Goal: Task Accomplishment & Management: Use online tool/utility

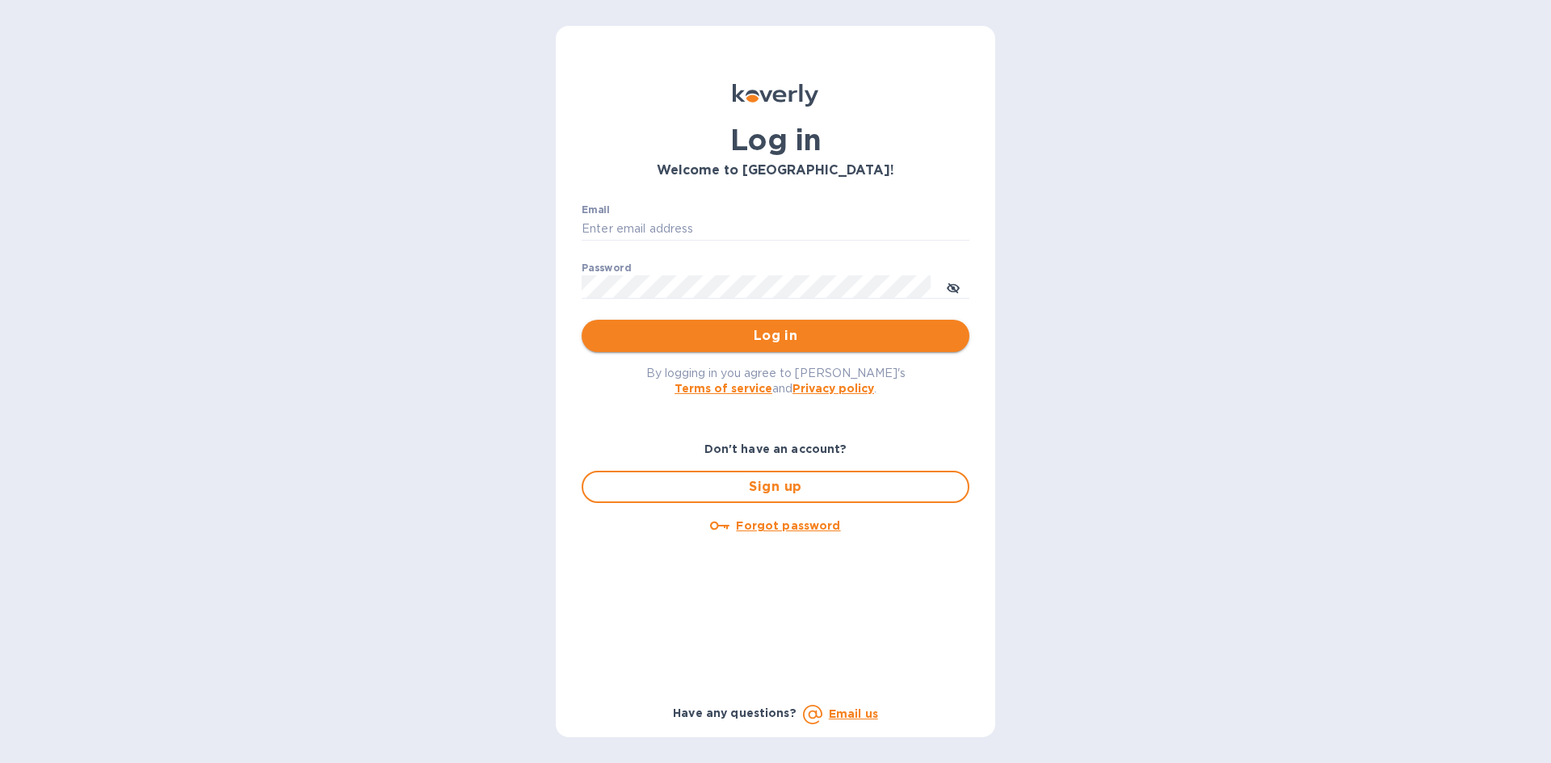
type input "office@currentmechanics.com"
click at [822, 341] on span "Log in" at bounding box center [776, 335] width 362 height 19
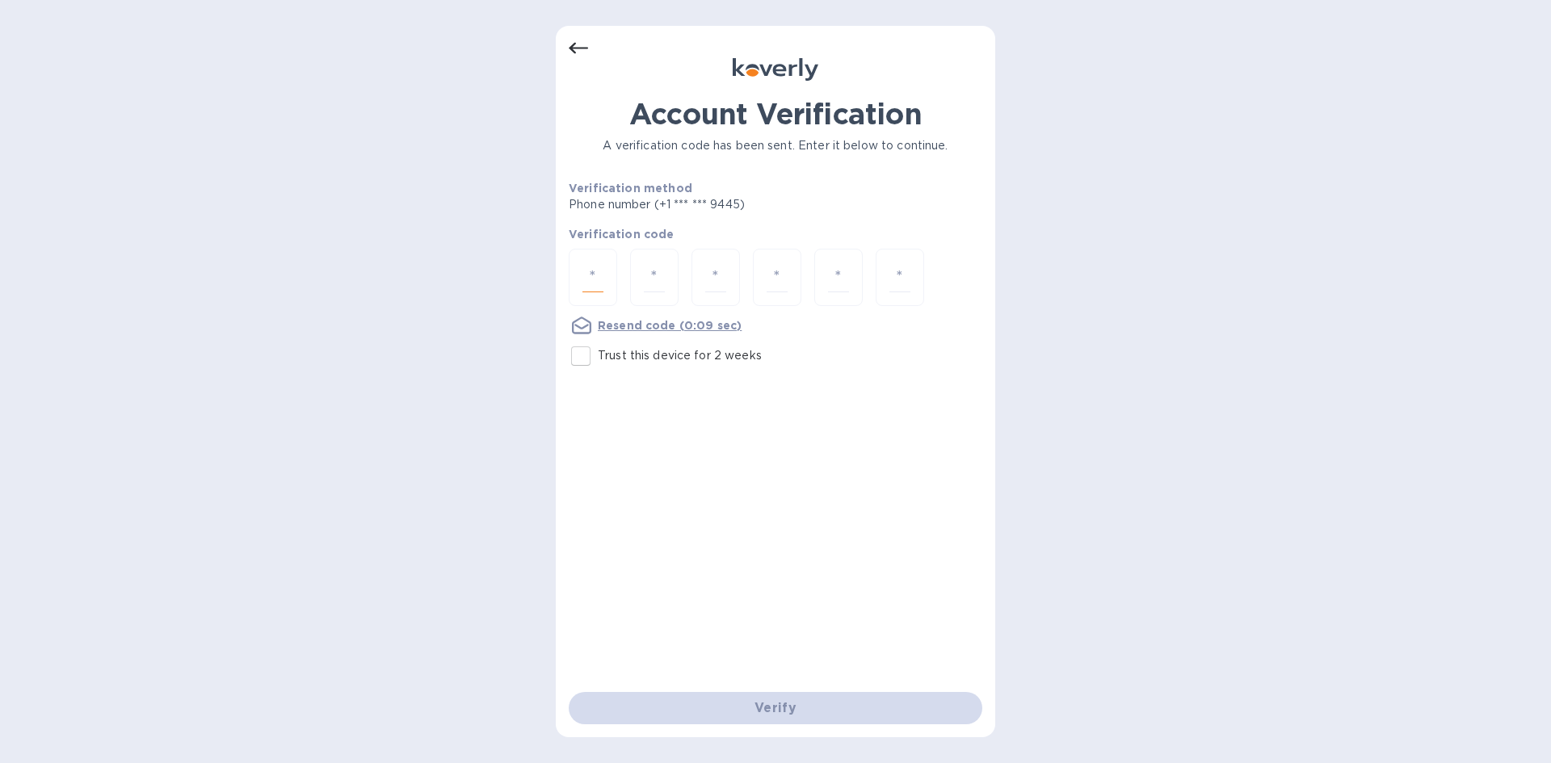
click at [585, 272] on input "number" at bounding box center [593, 278] width 21 height 30
type input "8"
type input "5"
type input "8"
type input "7"
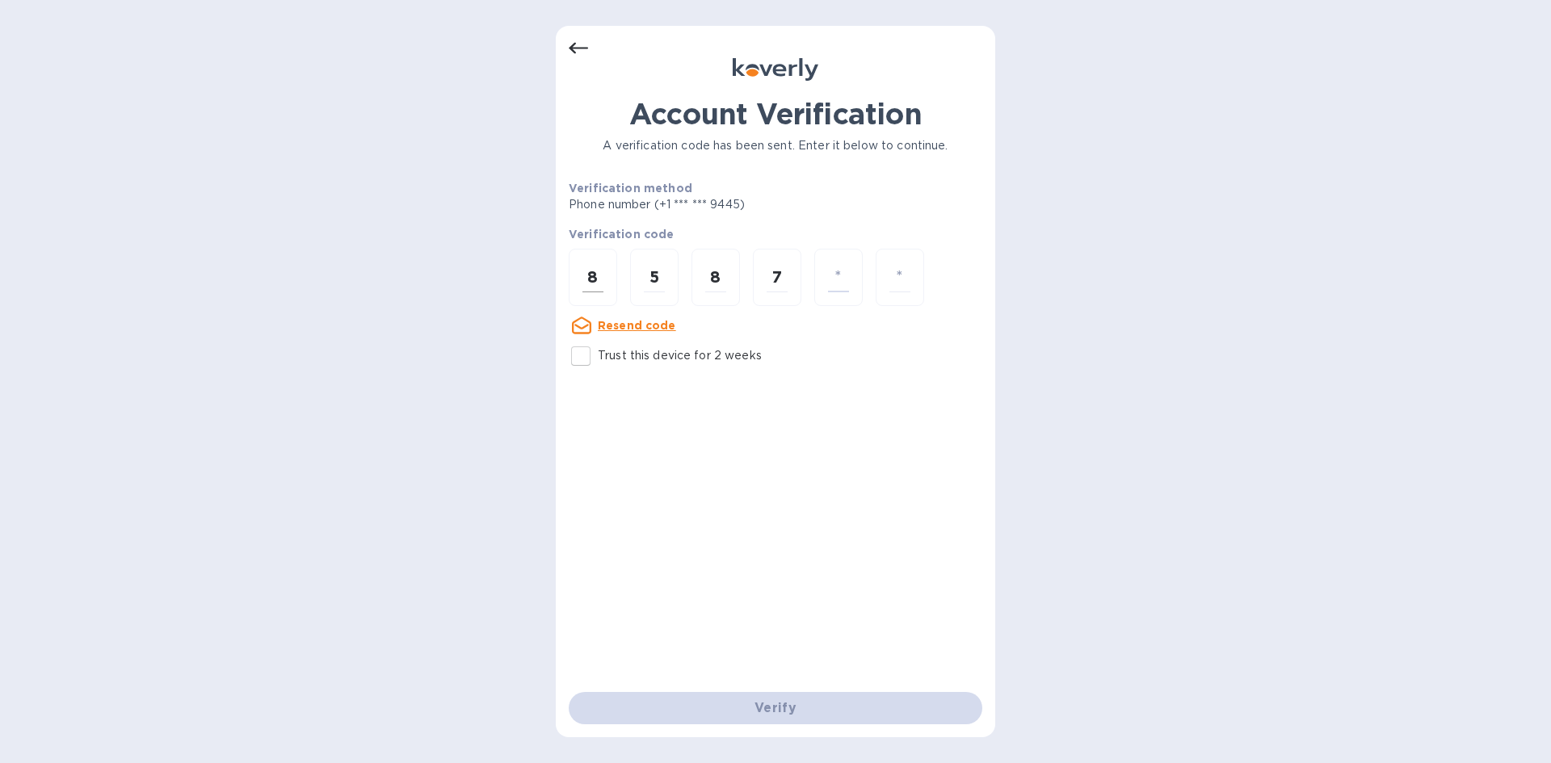
type input "8"
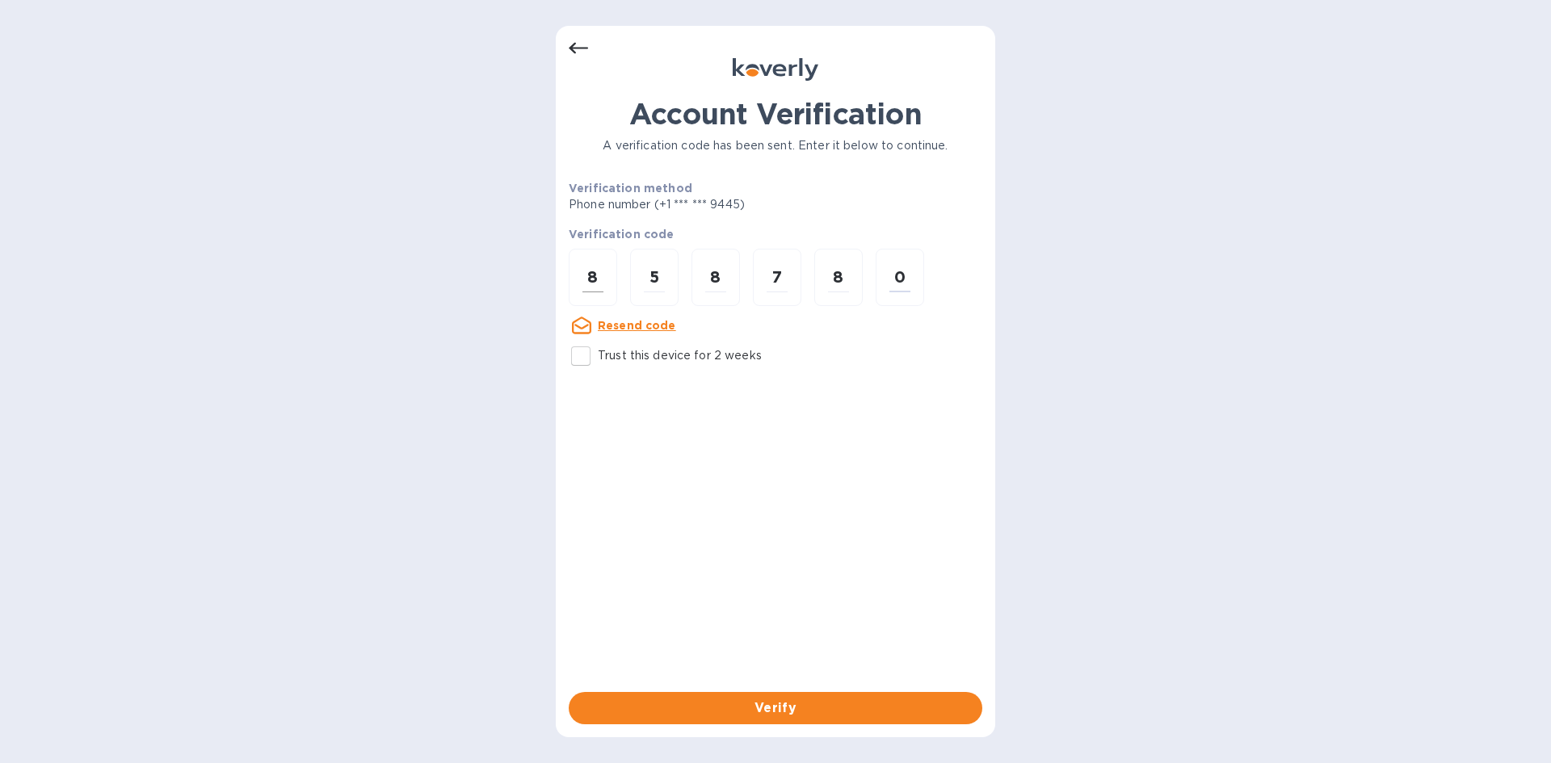
type input "0"
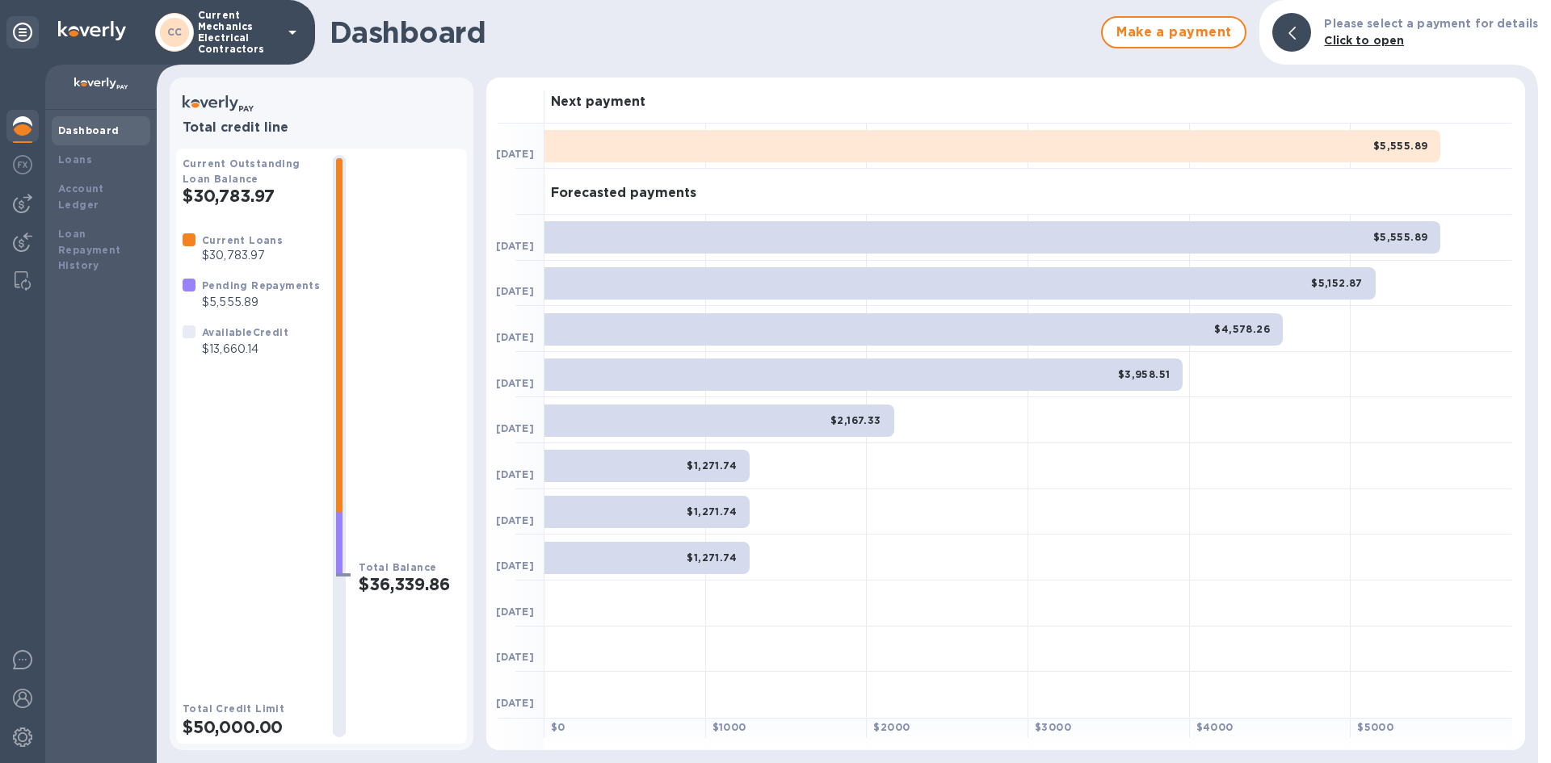
click at [238, 345] on p "$13,660.14" at bounding box center [245, 349] width 86 height 17
click at [200, 334] on div "Available Credit $13,660.14" at bounding box center [245, 341] width 93 height 40
click at [19, 209] on img at bounding box center [22, 203] width 19 height 19
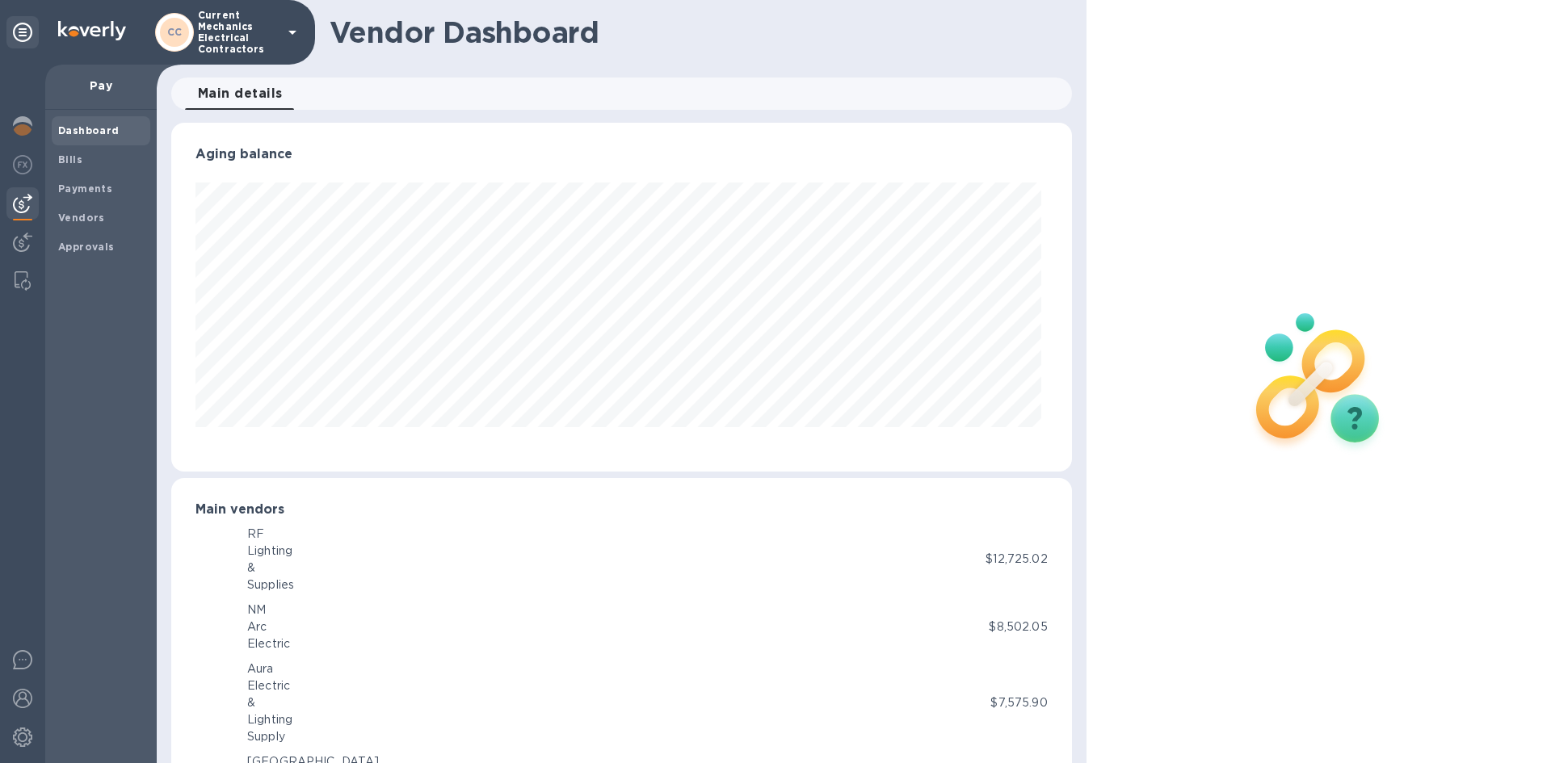
scroll to position [349, 894]
click at [98, 213] on b "Vendors" at bounding box center [81, 218] width 47 height 12
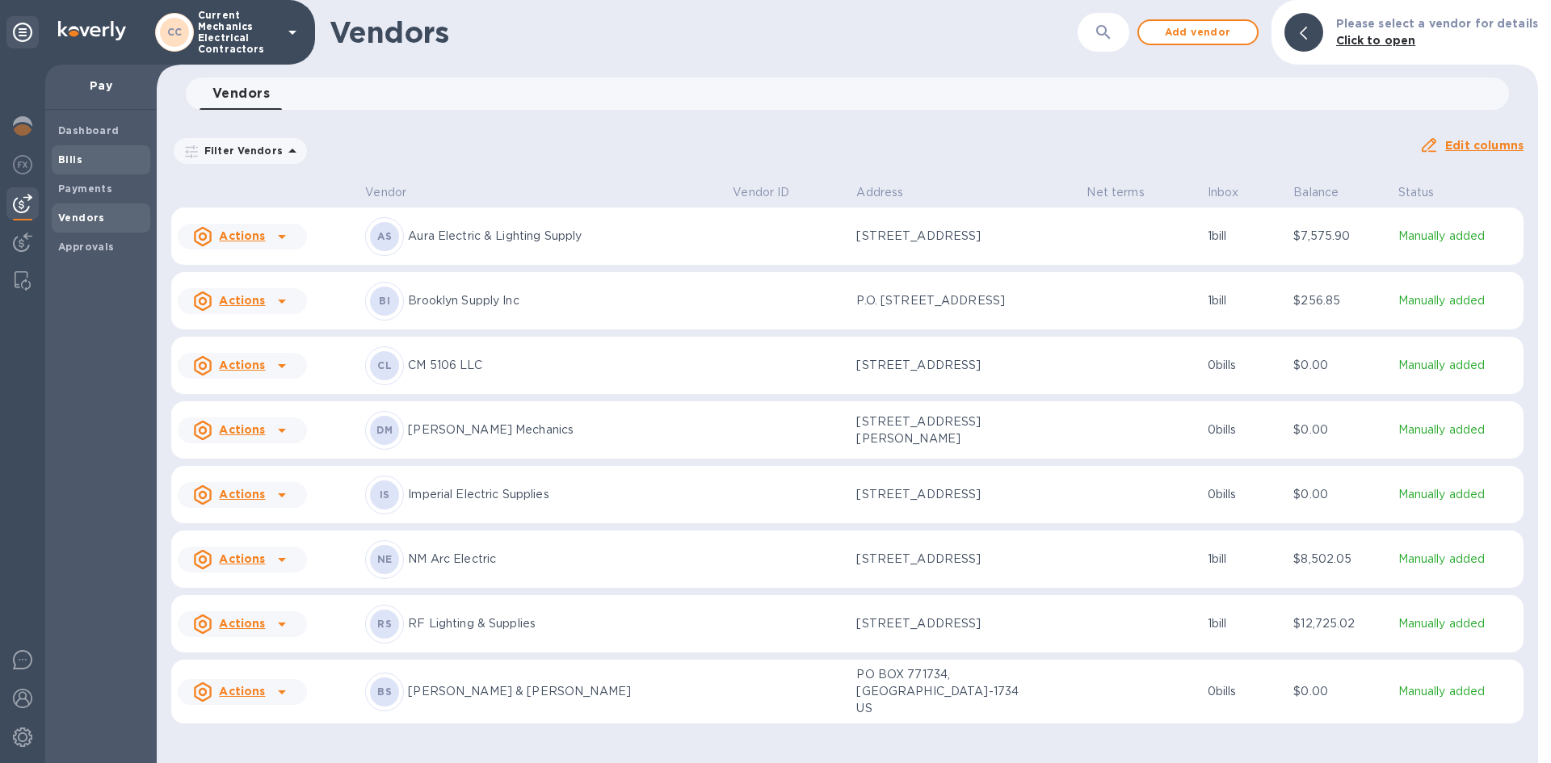
click at [111, 157] on span "Bills" at bounding box center [101, 160] width 86 height 16
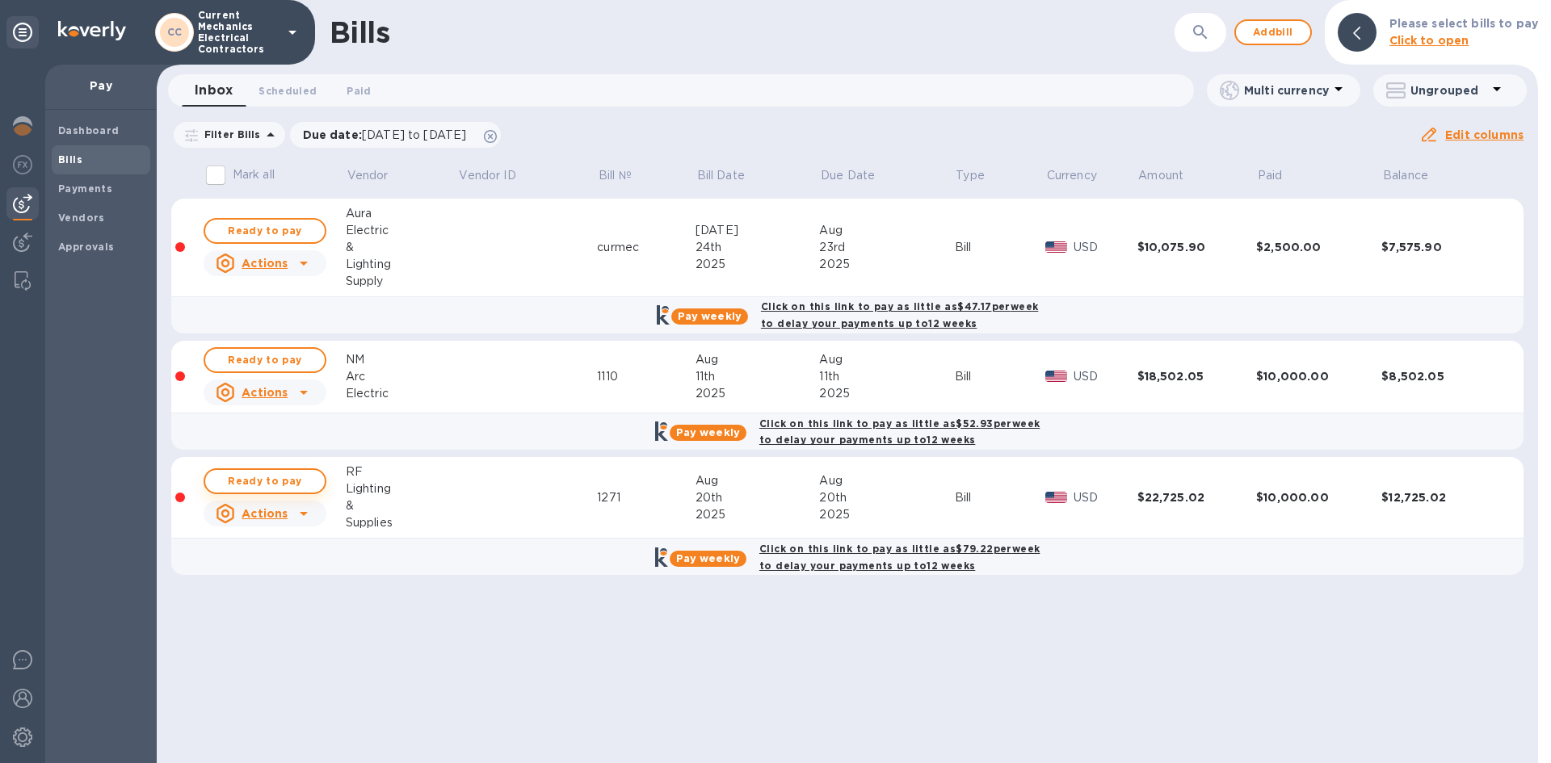
click at [292, 471] on button "Ready to pay" at bounding box center [265, 482] width 123 height 26
click at [96, 191] on b "Payments" at bounding box center [85, 189] width 54 height 12
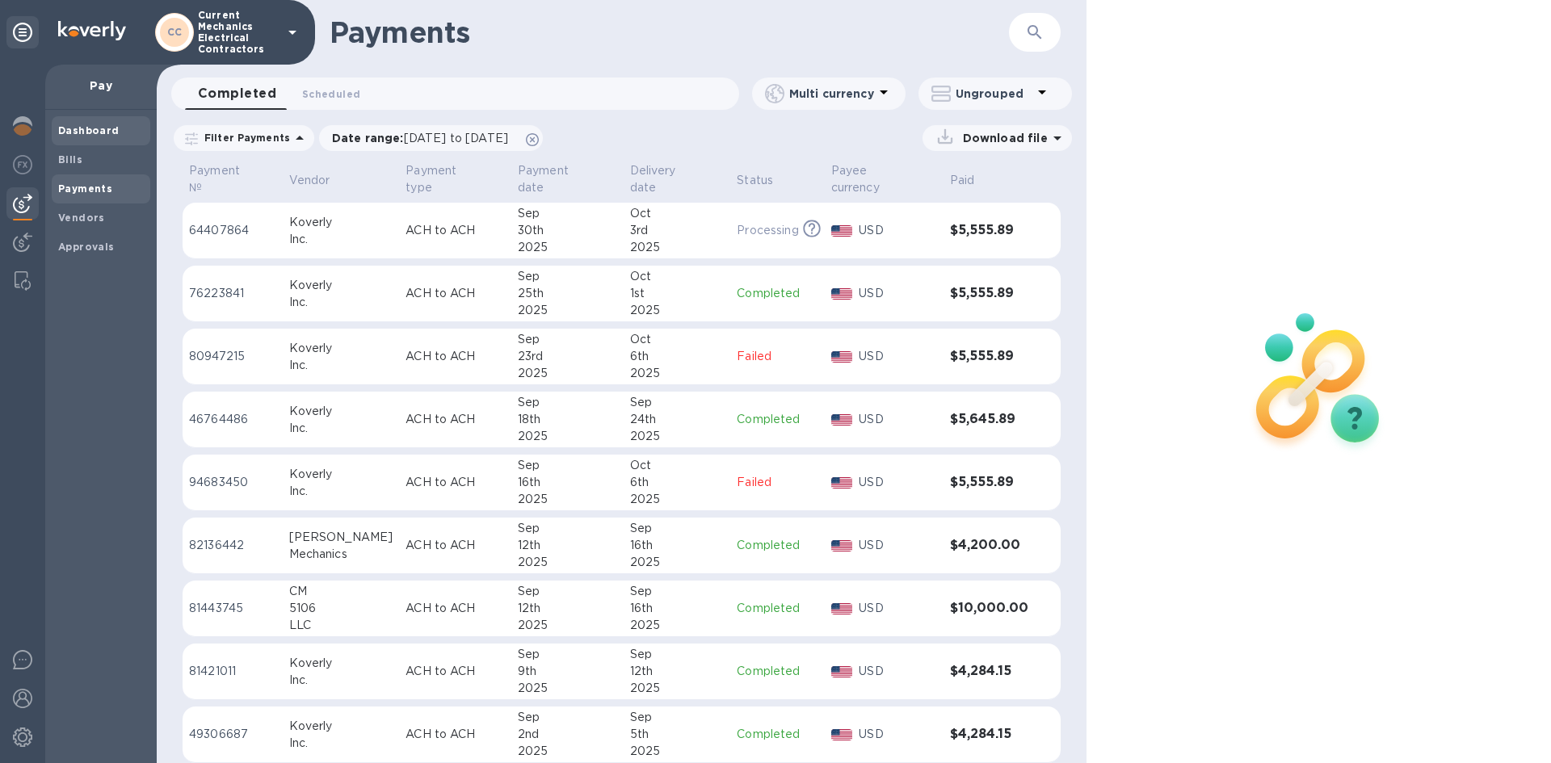
click at [79, 131] on b "Dashboard" at bounding box center [88, 130] width 61 height 12
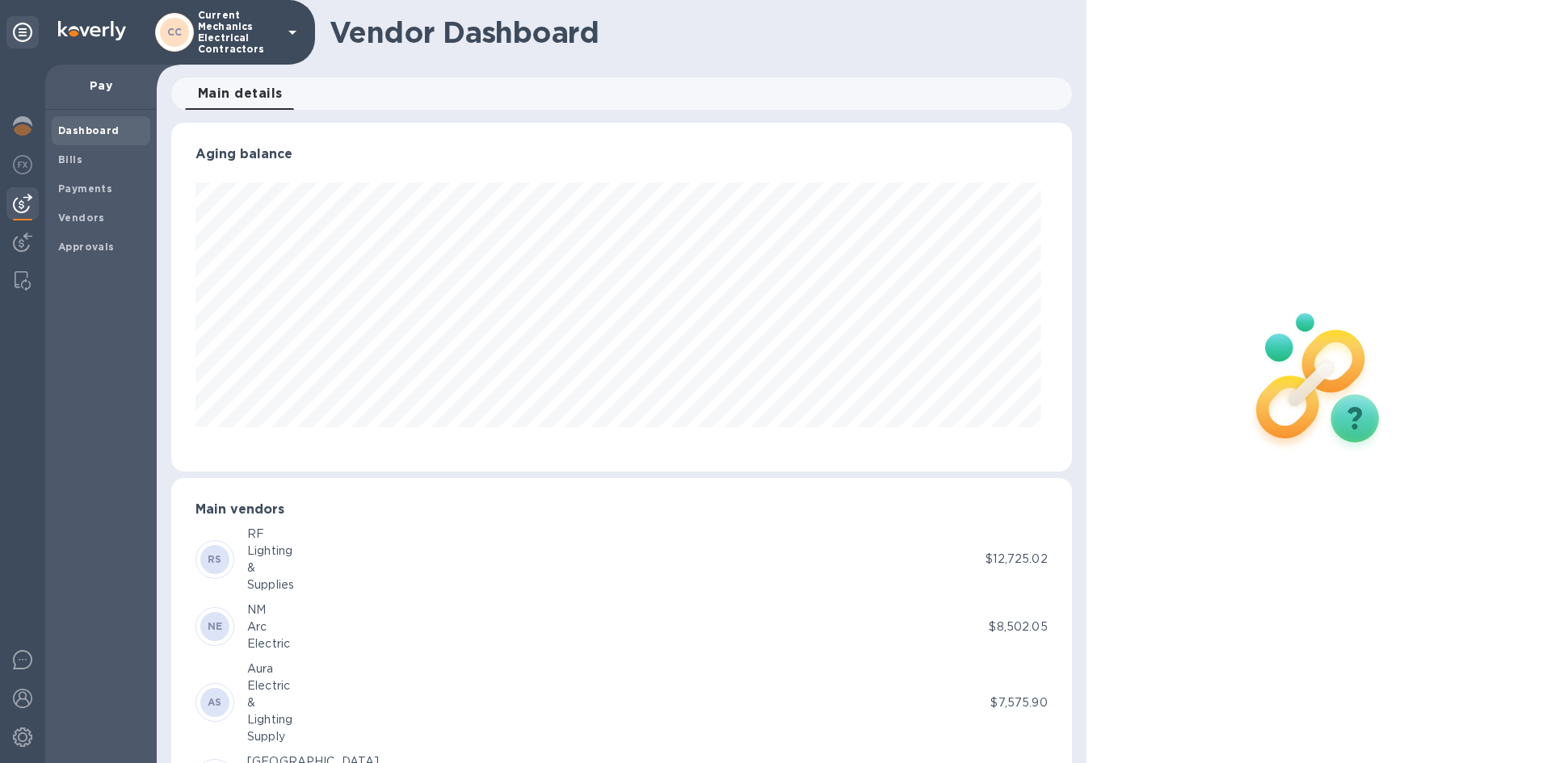
scroll to position [349, 894]
click at [81, 153] on span "Bills" at bounding box center [101, 160] width 86 height 16
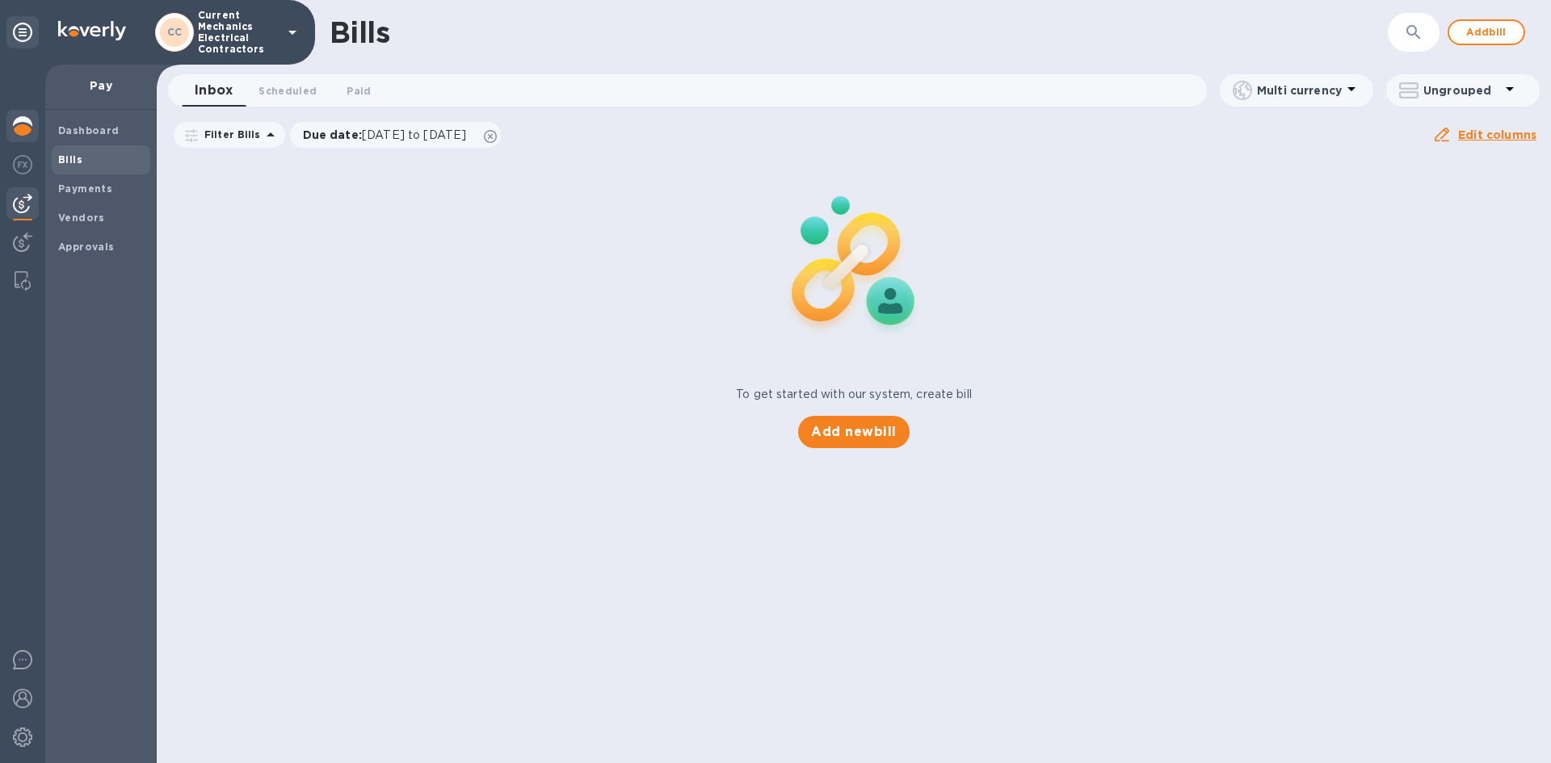
click at [19, 122] on img at bounding box center [22, 125] width 19 height 19
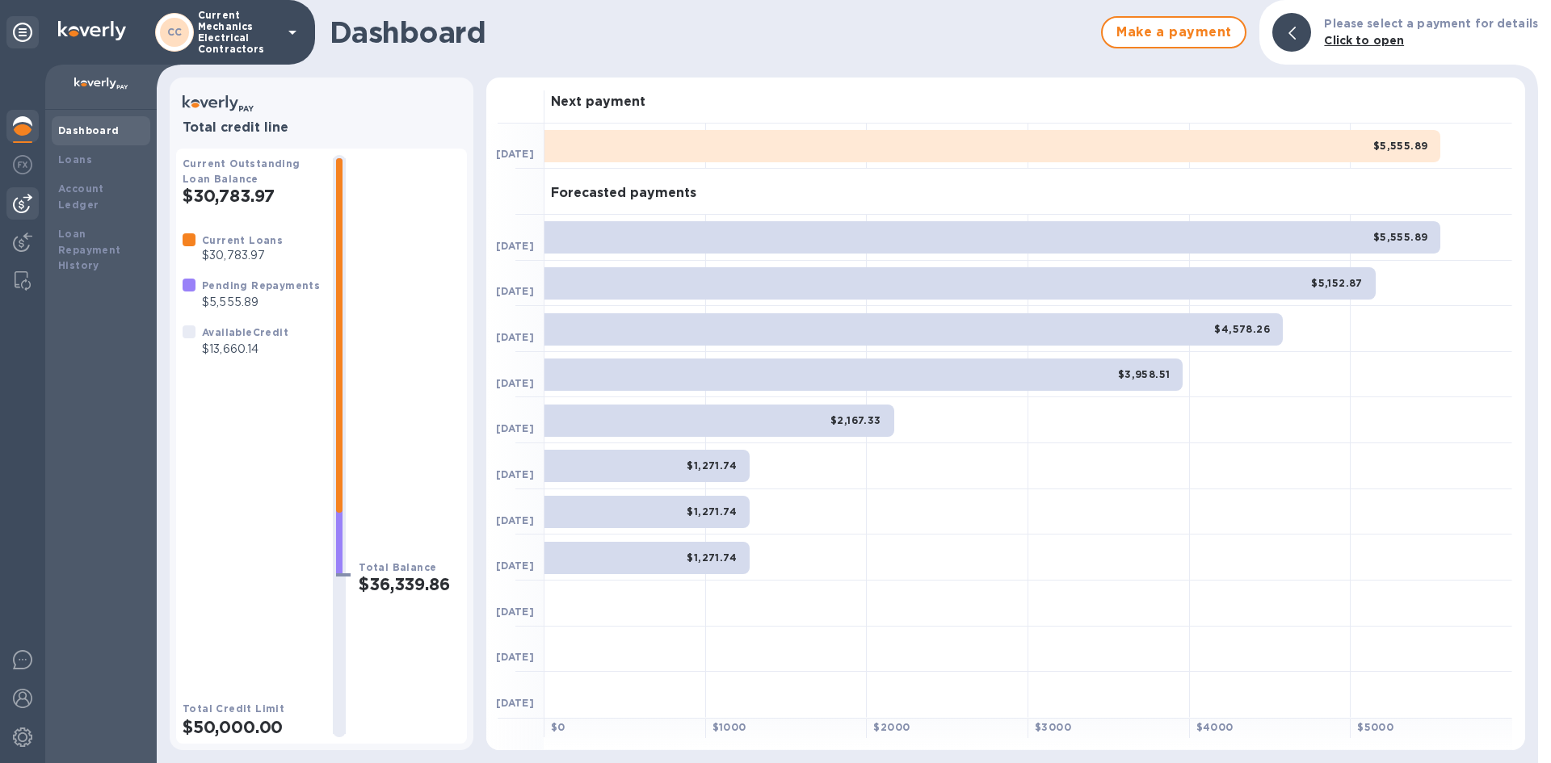
click at [20, 212] on img at bounding box center [22, 203] width 19 height 19
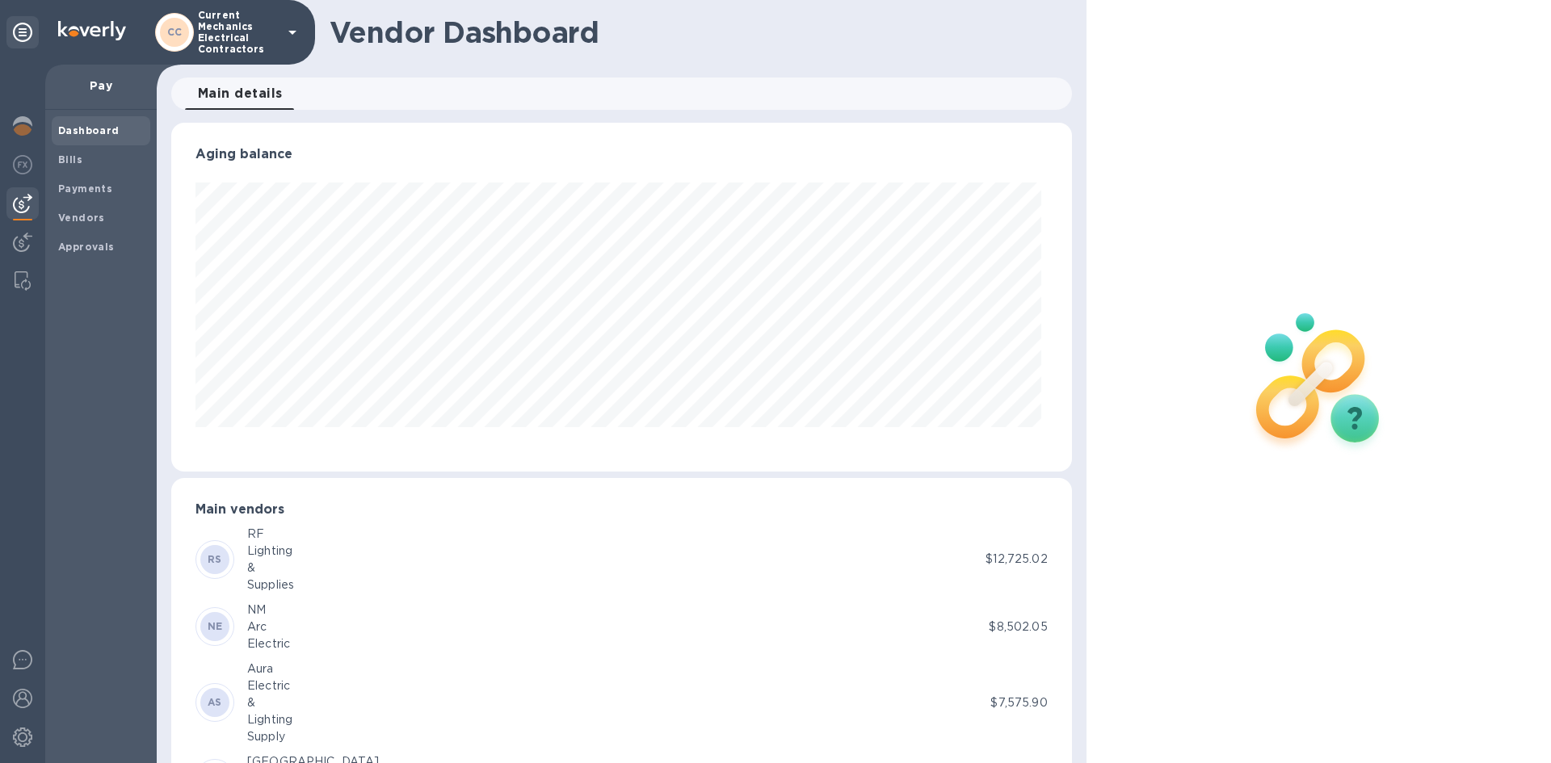
scroll to position [349, 894]
click at [120, 219] on span "Vendors" at bounding box center [101, 218] width 86 height 16
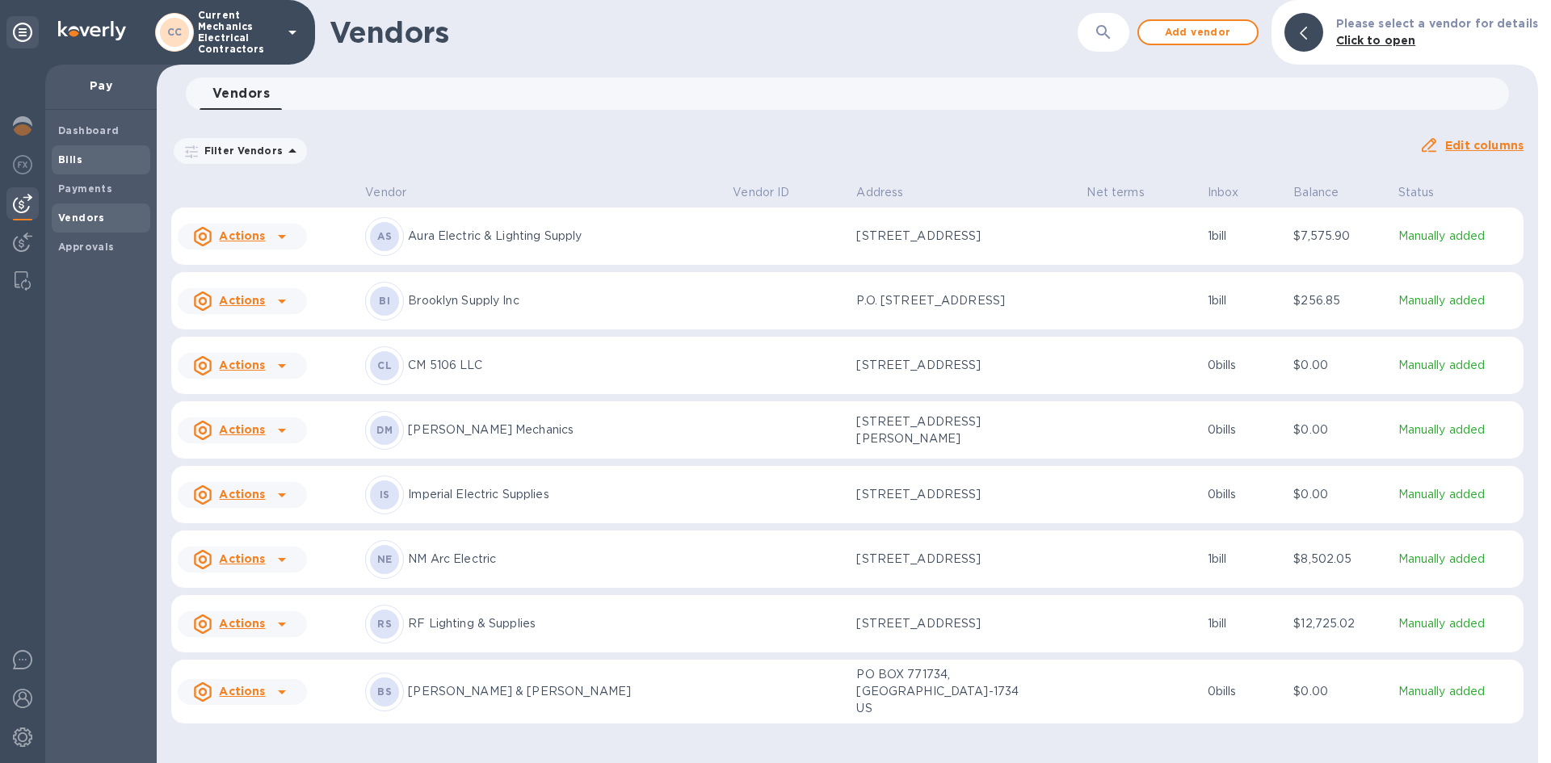
click at [64, 161] on b "Bills" at bounding box center [70, 160] width 24 height 12
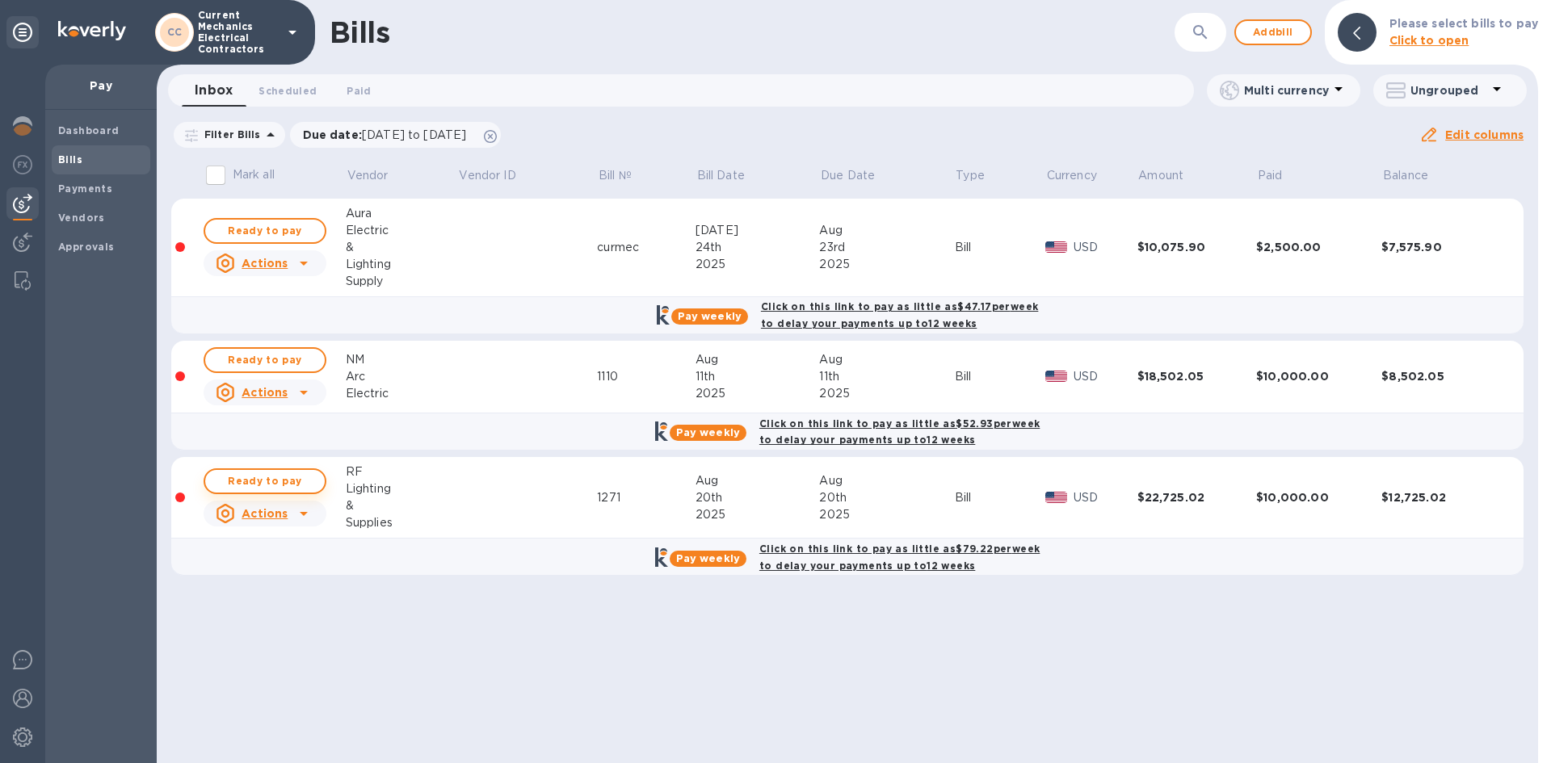
click at [306, 483] on span "Ready to pay" at bounding box center [265, 481] width 94 height 19
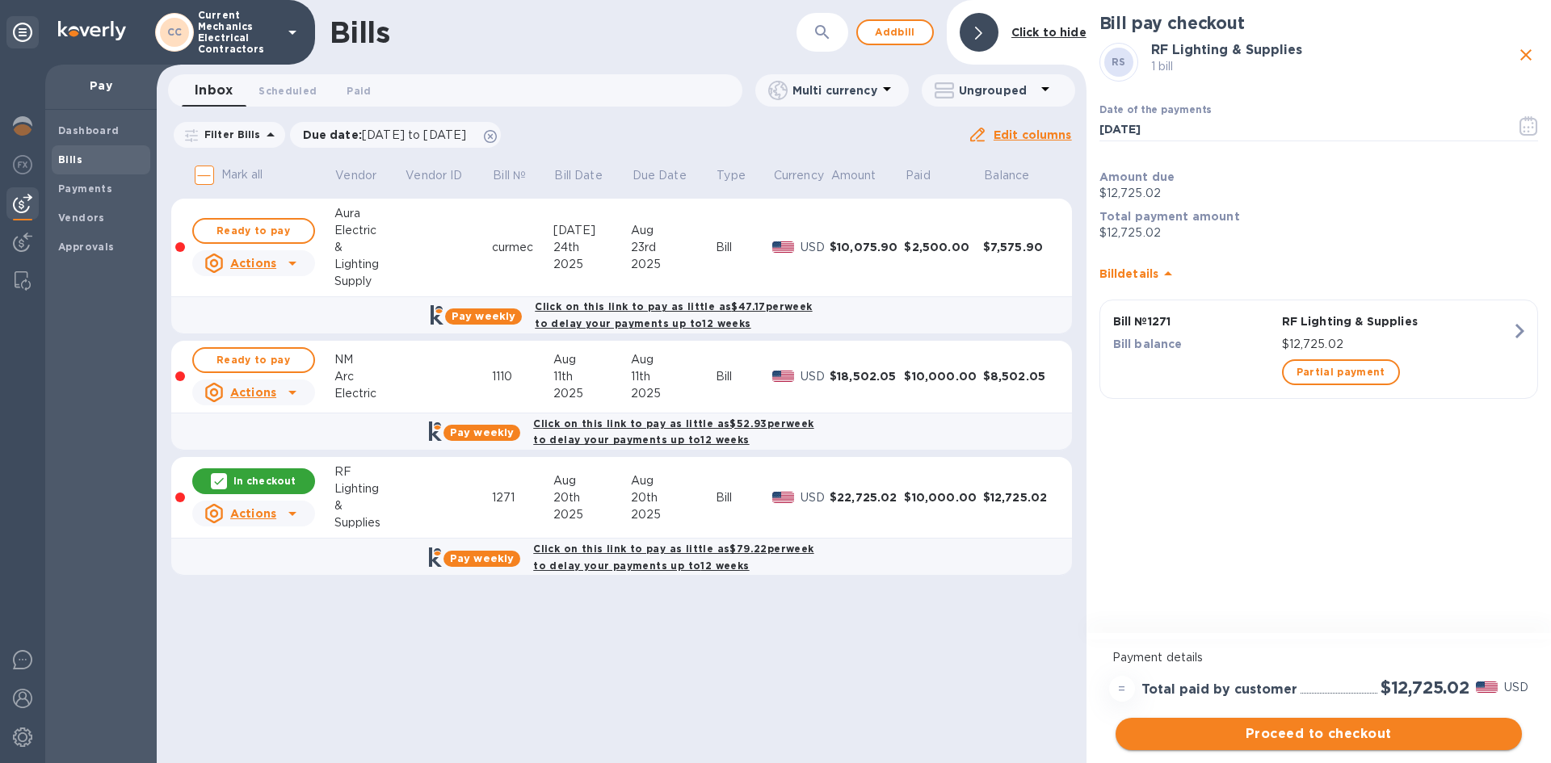
click at [1352, 732] on span "Proceed to checkout" at bounding box center [1319, 734] width 381 height 19
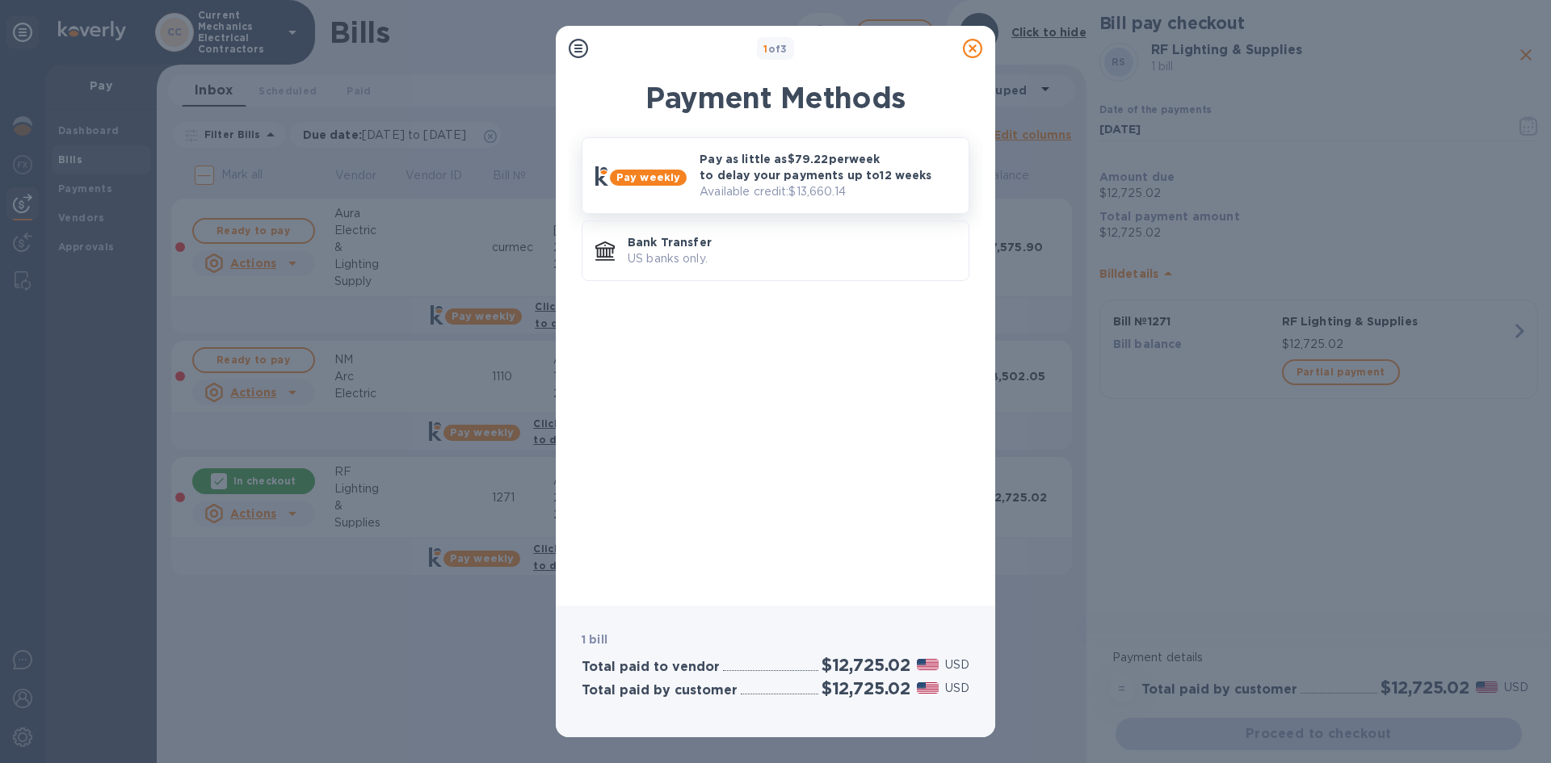
click at [833, 193] on p "Available credit: $13,660.14" at bounding box center [828, 191] width 256 height 17
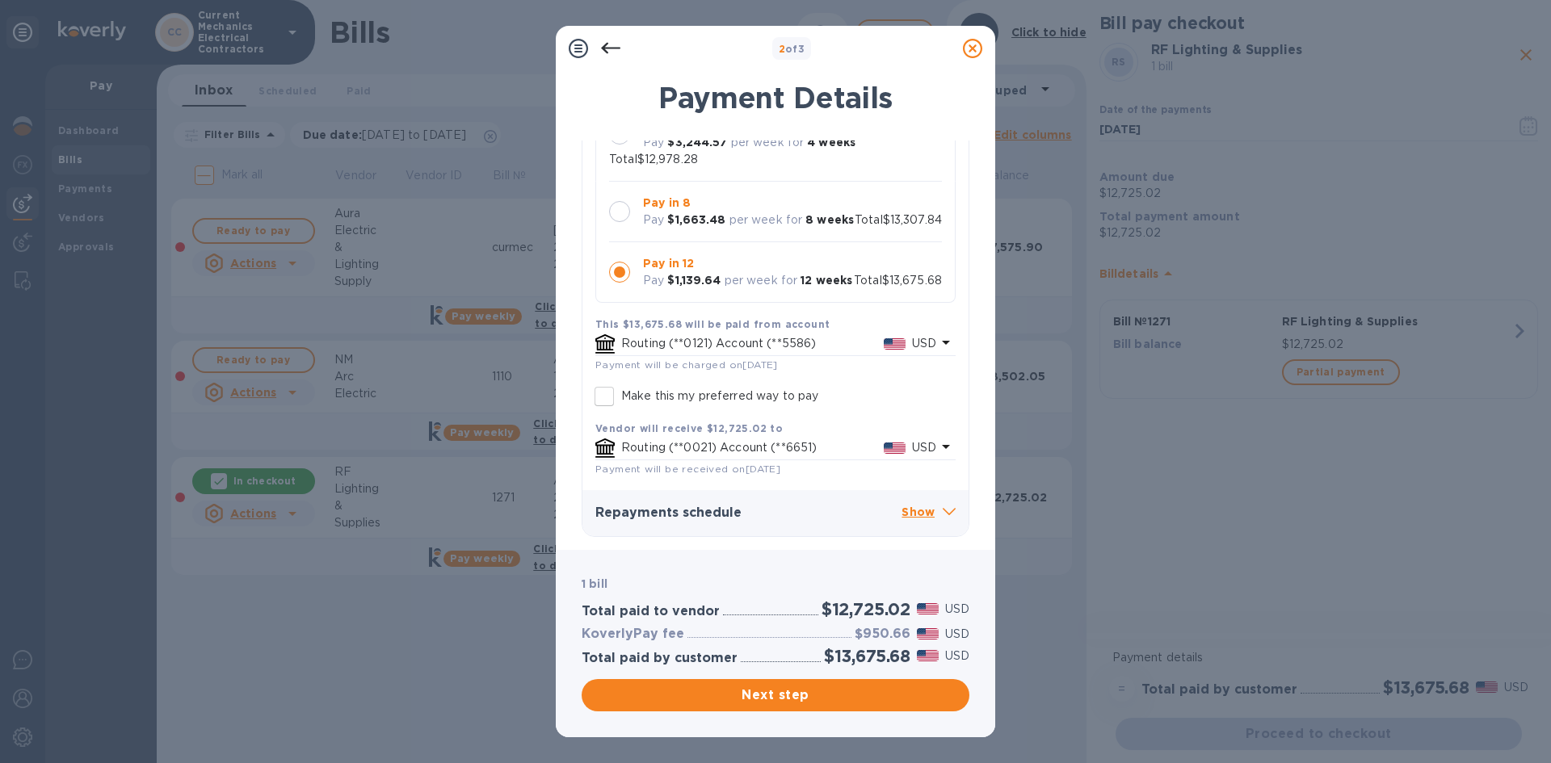
scroll to position [200, 0]
click at [865, 704] on span "Next step" at bounding box center [776, 695] width 362 height 19
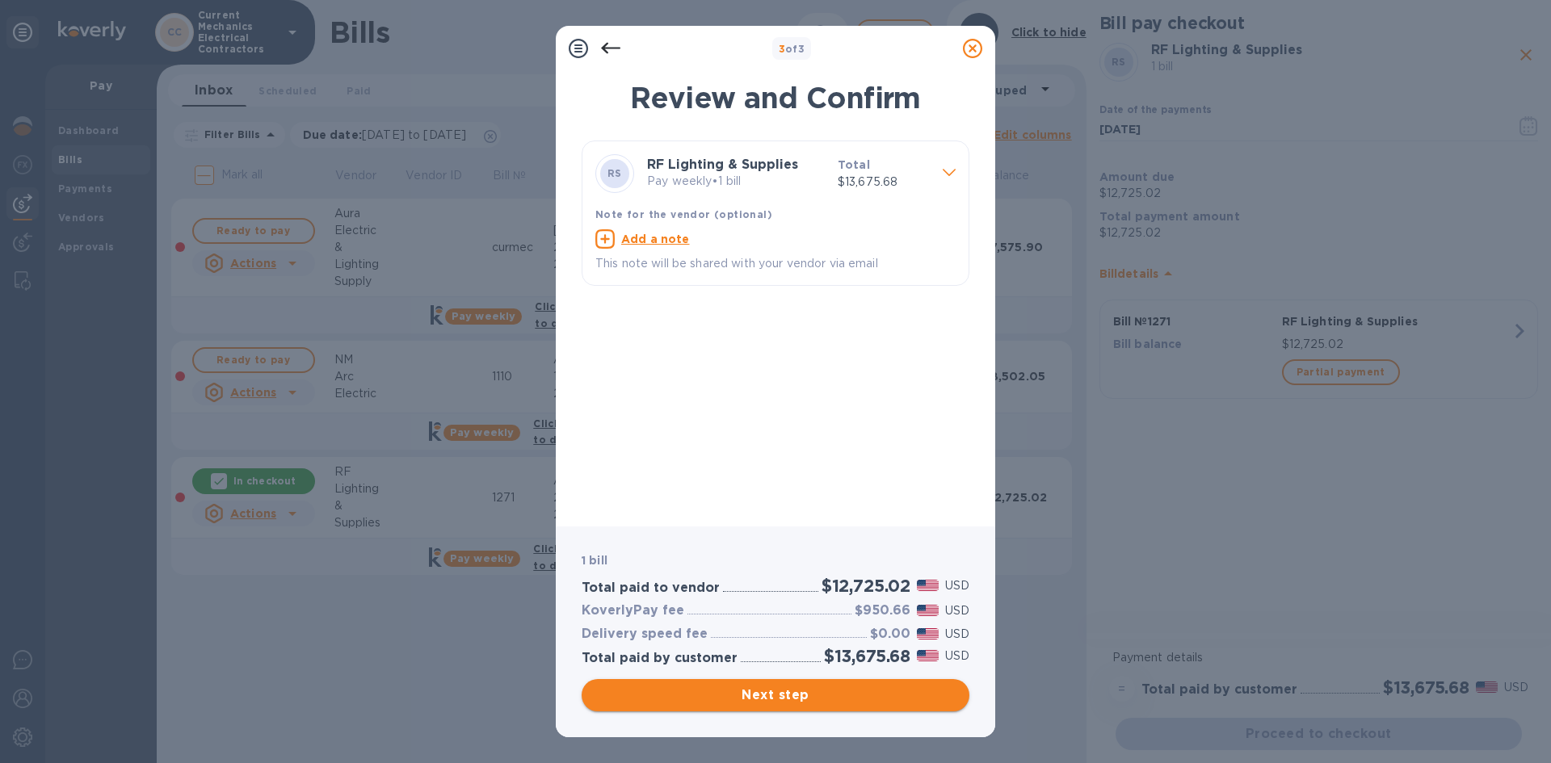
click at [865, 704] on span "Next step" at bounding box center [776, 695] width 362 height 19
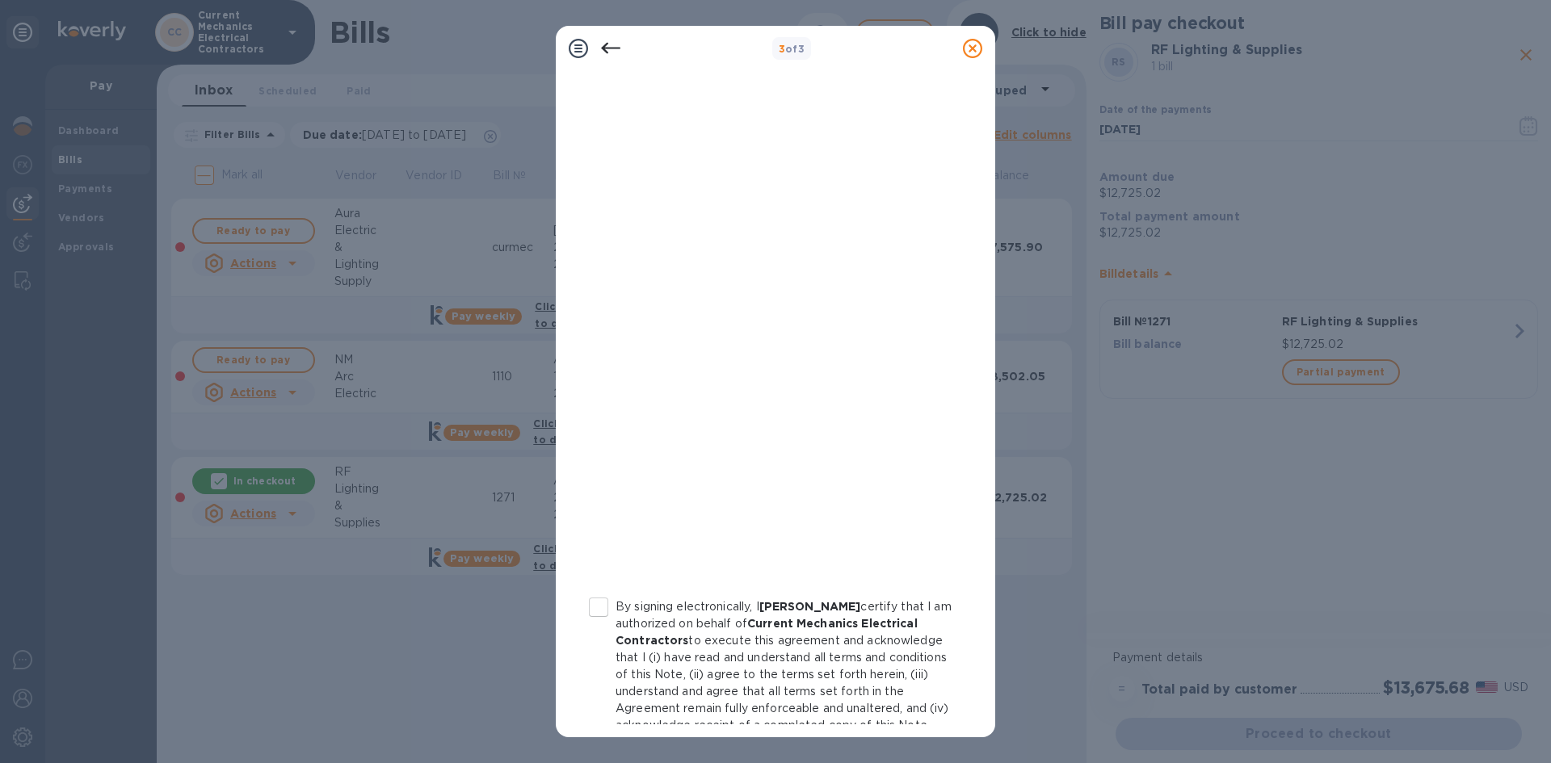
scroll to position [81, 0]
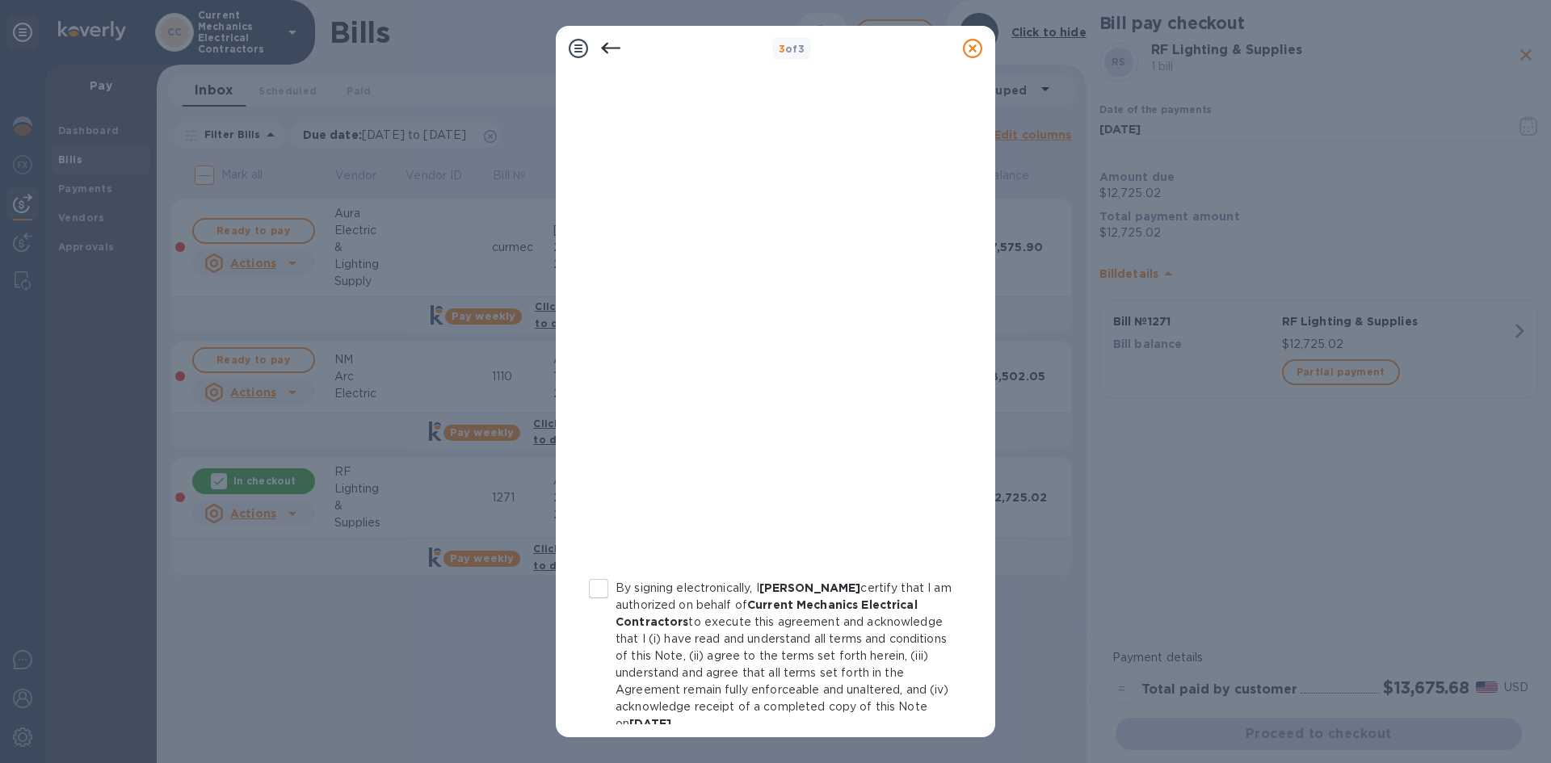
click at [593, 590] on input "By signing electronically, I [PERSON_NAME] certify that I am authorized on beha…" at bounding box center [599, 589] width 34 height 34
checkbox input "true"
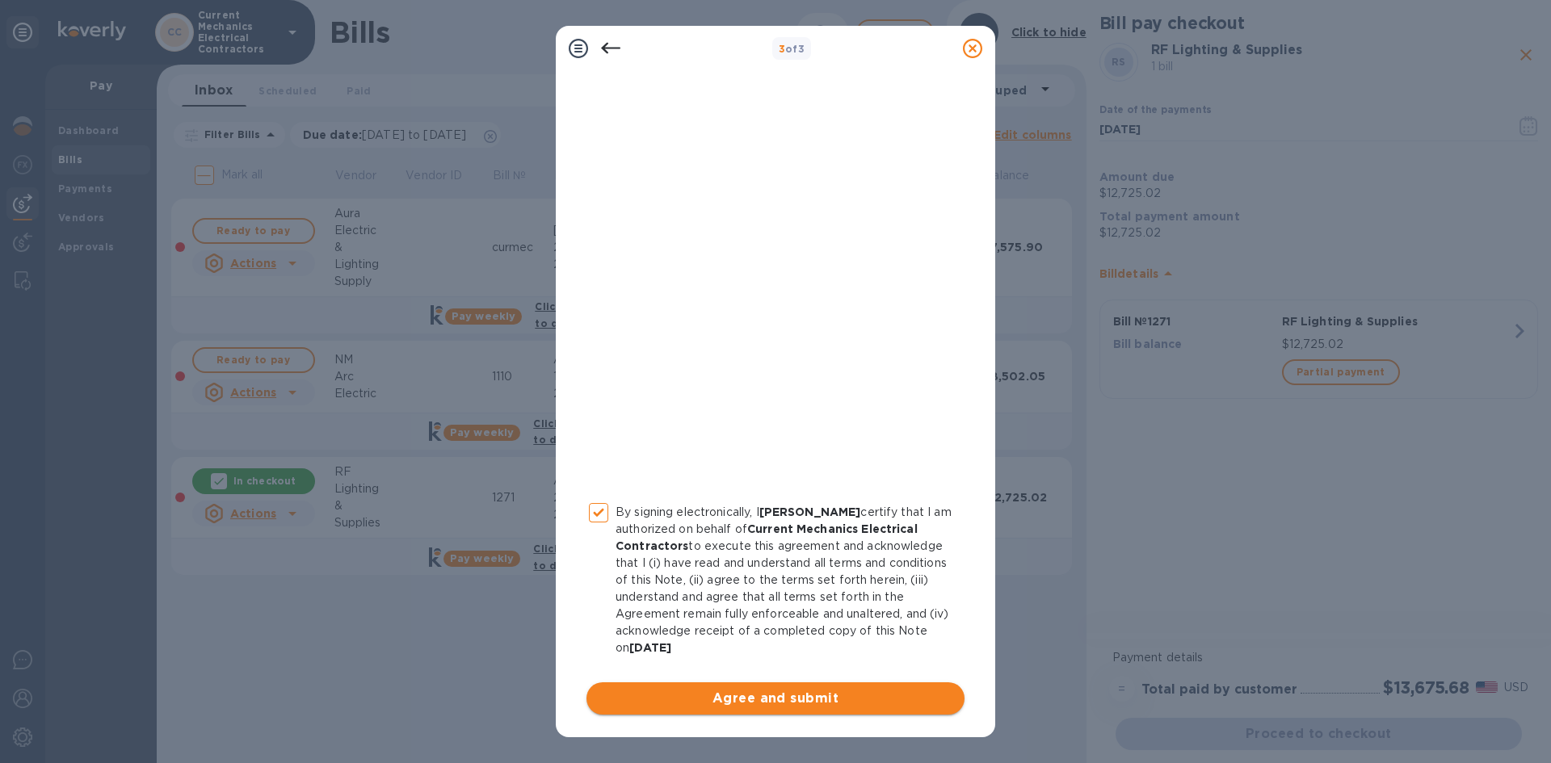
click at [839, 700] on span "Agree and submit" at bounding box center [775, 698] width 352 height 19
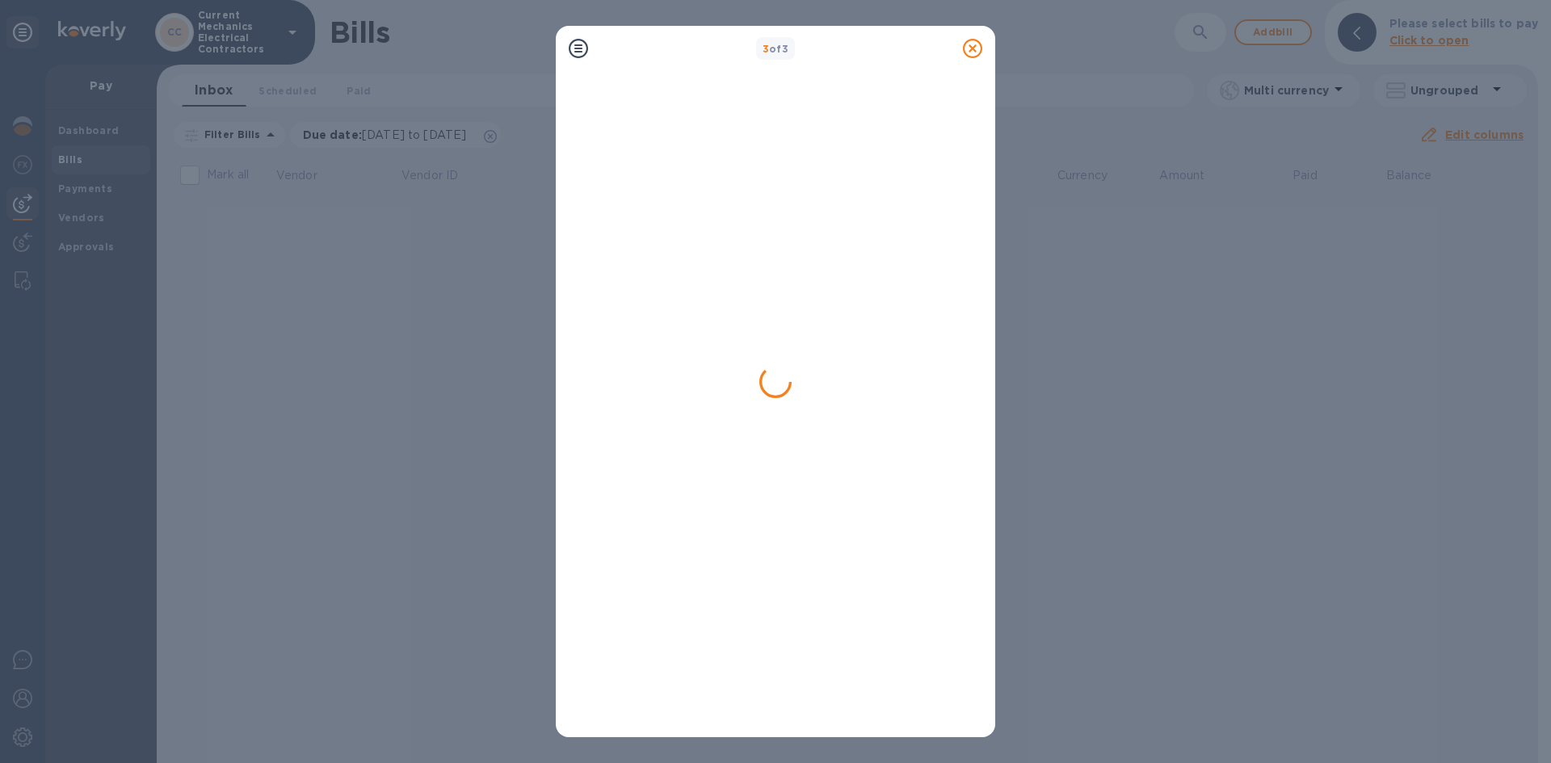
click at [972, 48] on icon at bounding box center [972, 48] width 19 height 19
